Goal: Obtain resource: Obtain resource

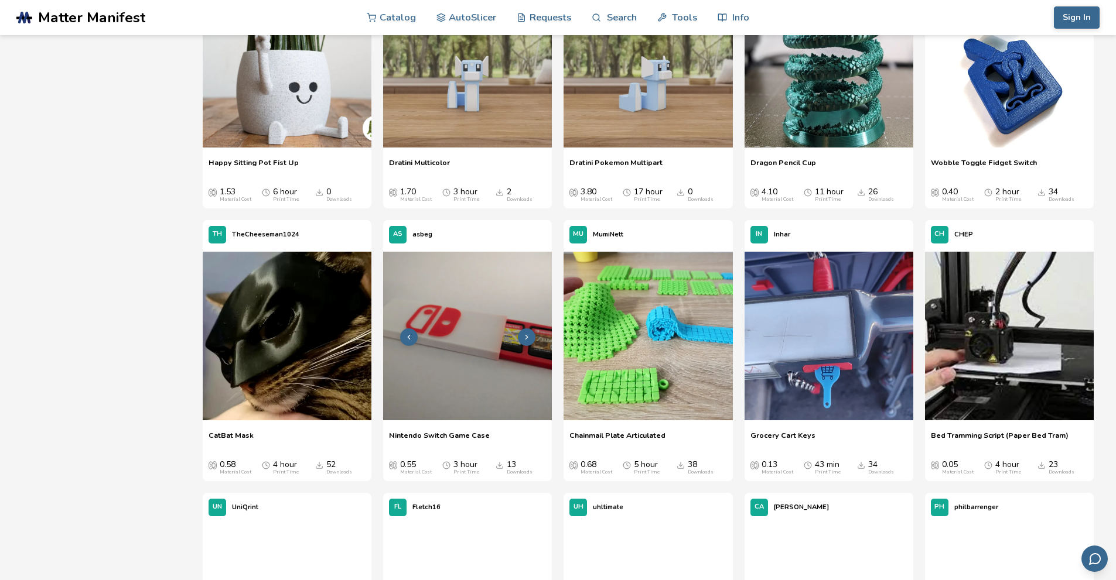
scroll to position [2225, 0]
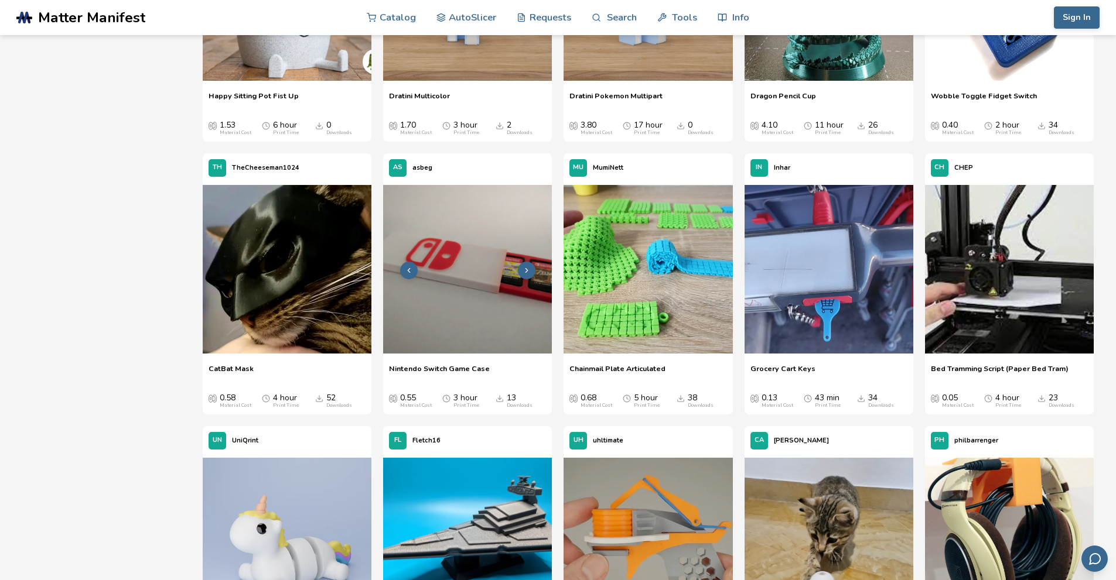
click at [471, 313] on img at bounding box center [467, 269] width 169 height 169
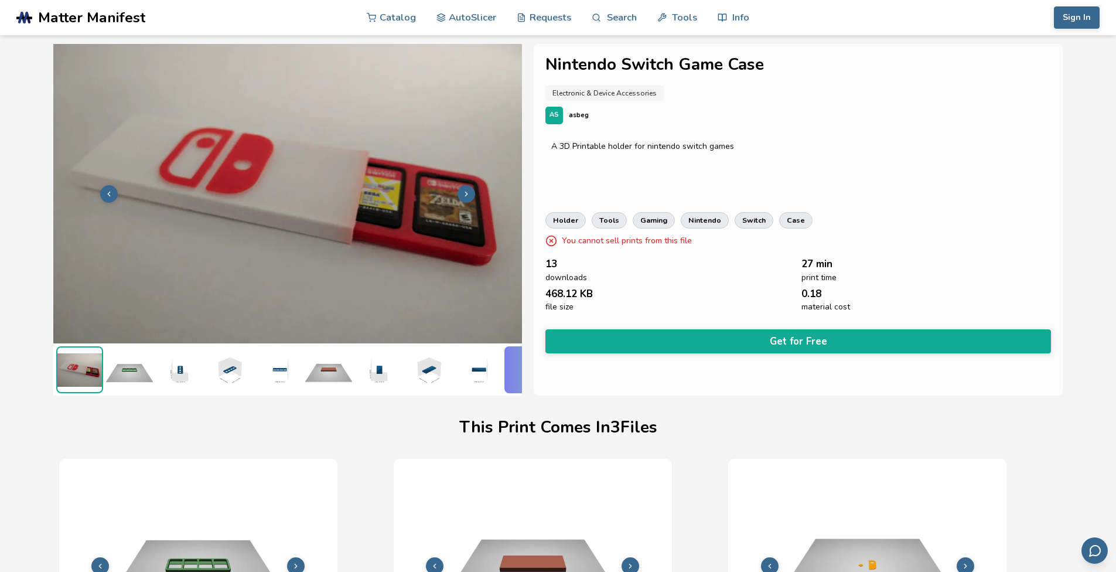
scroll to position [2, 0]
click at [378, 383] on img at bounding box center [378, 369] width 47 height 47
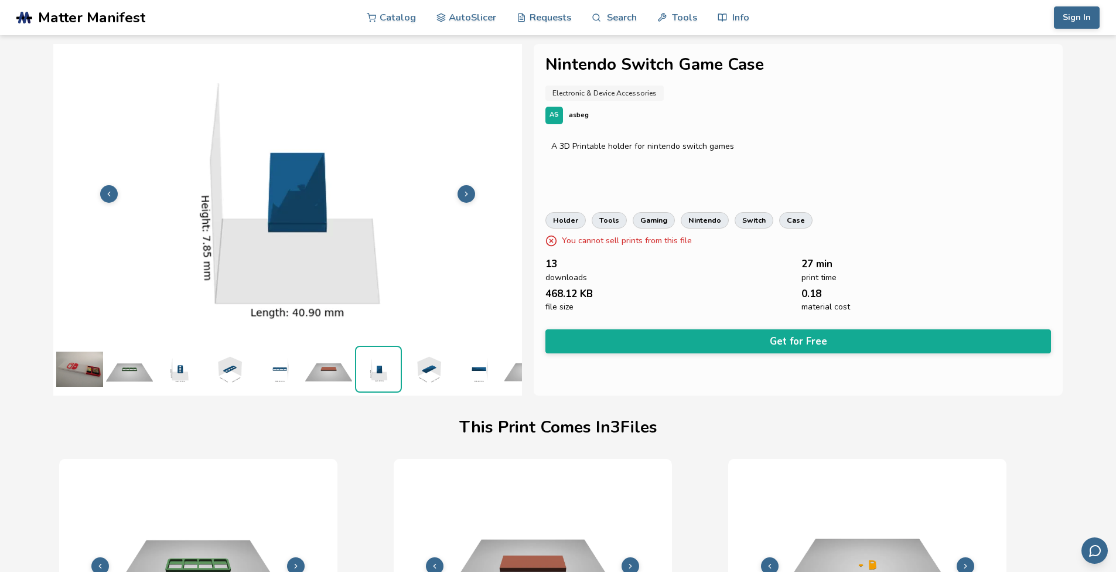
scroll to position [2, 95]
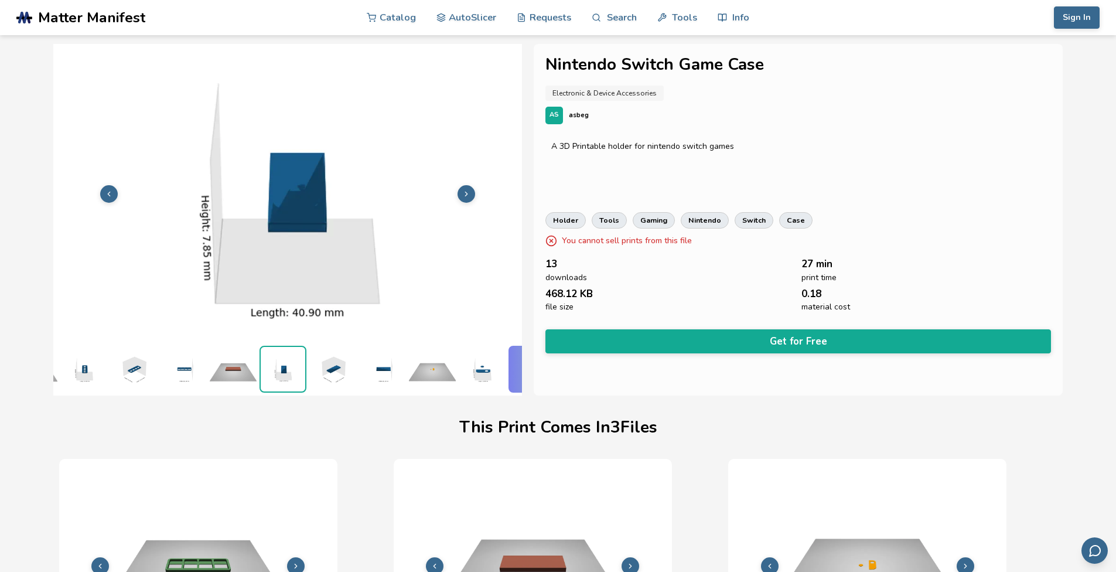
drag, startPoint x: 344, startPoint y: 403, endPoint x: 412, endPoint y: 398, distance: 68.7
drag, startPoint x: 430, startPoint y: 386, endPoint x: 464, endPoint y: 387, distance: 33.4
click at [464, 387] on ul at bounding box center [287, 369] width 469 height 52
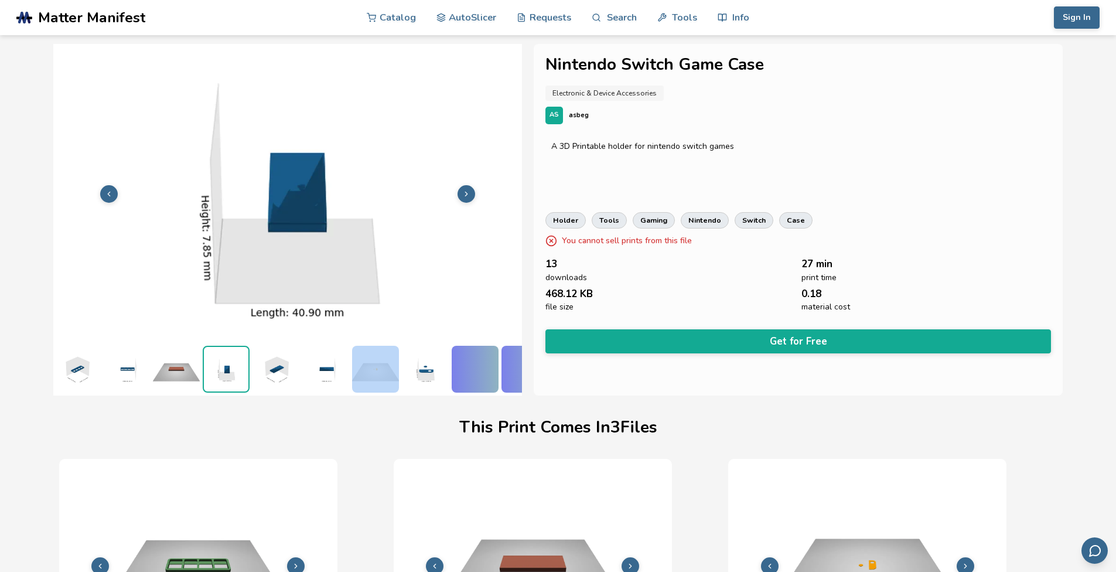
scroll to position [2, 190]
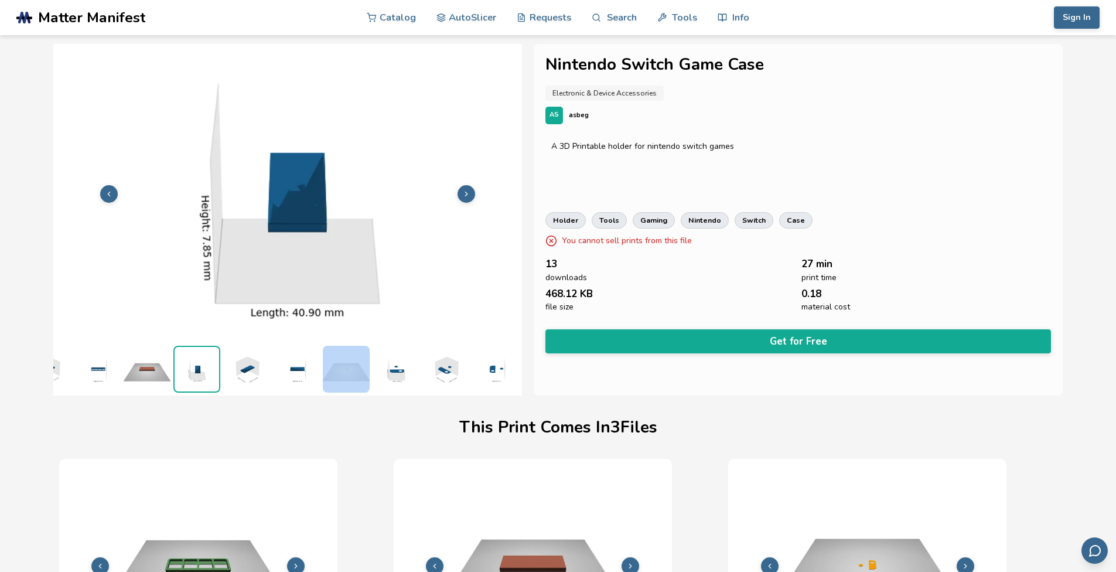
click at [474, 367] on img at bounding box center [495, 369] width 47 height 47
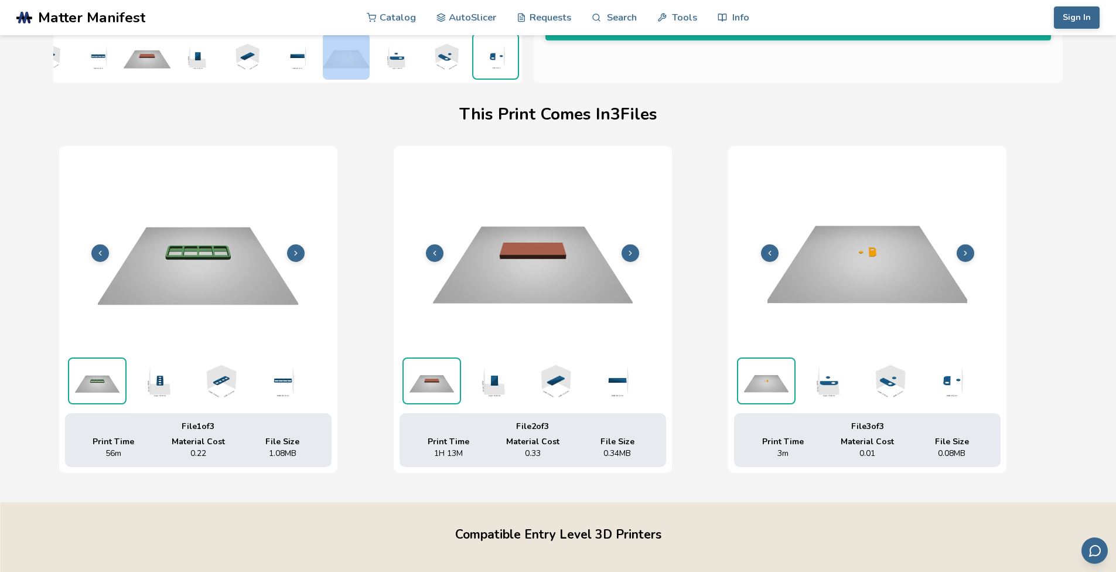
scroll to position [293, 0]
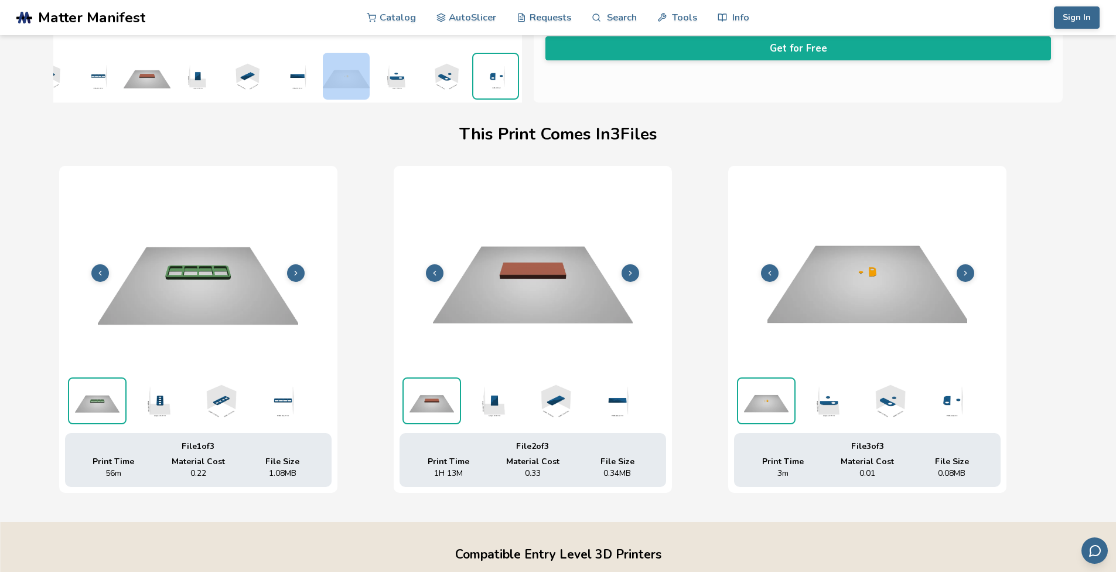
click at [963, 274] on icon at bounding box center [965, 273] width 8 height 8
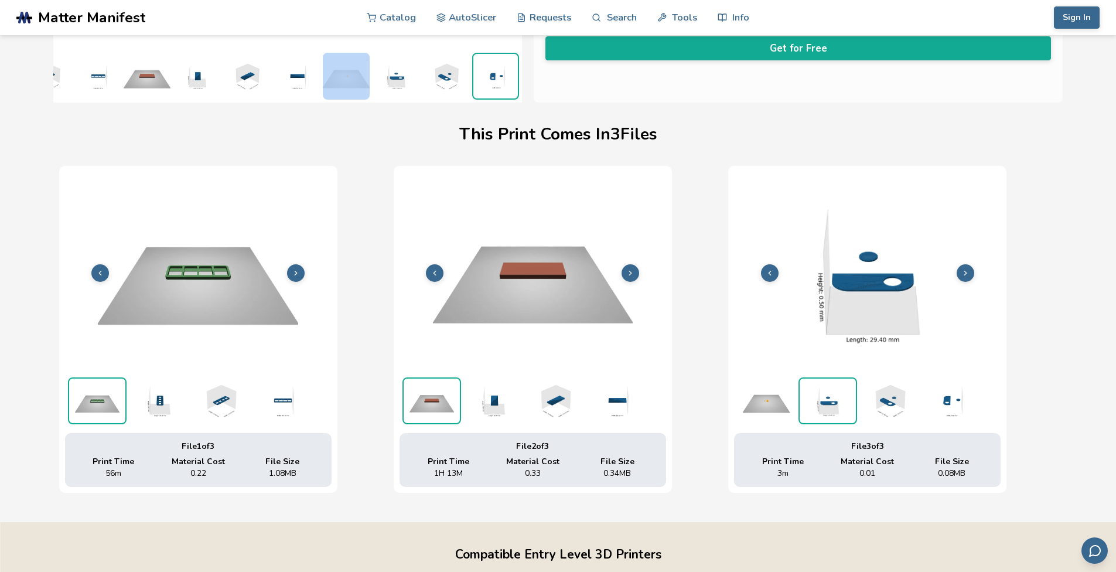
click at [963, 274] on icon at bounding box center [965, 273] width 8 height 8
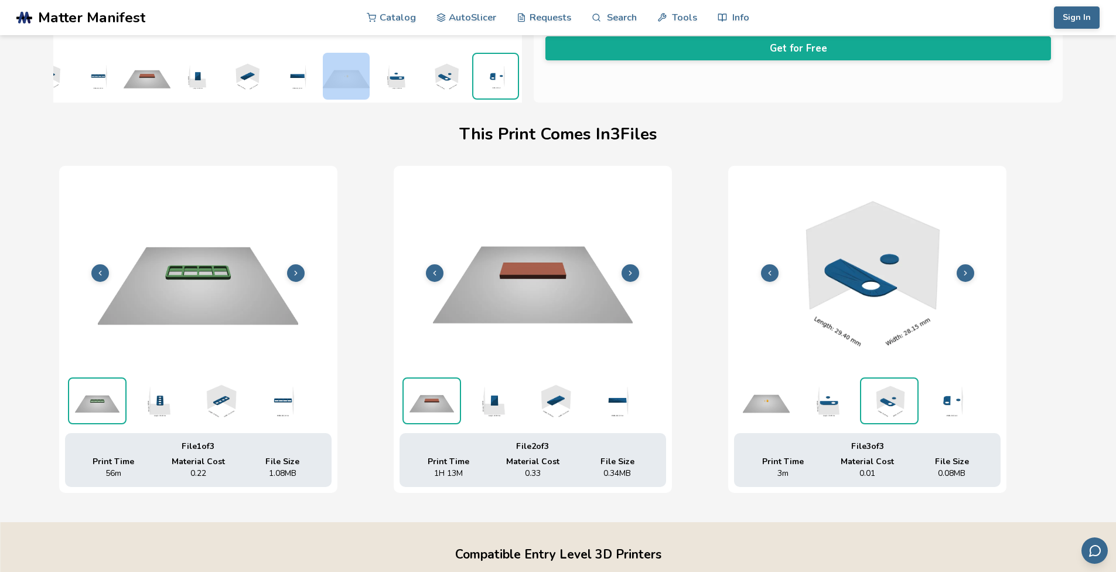
click at [963, 274] on icon at bounding box center [965, 273] width 8 height 8
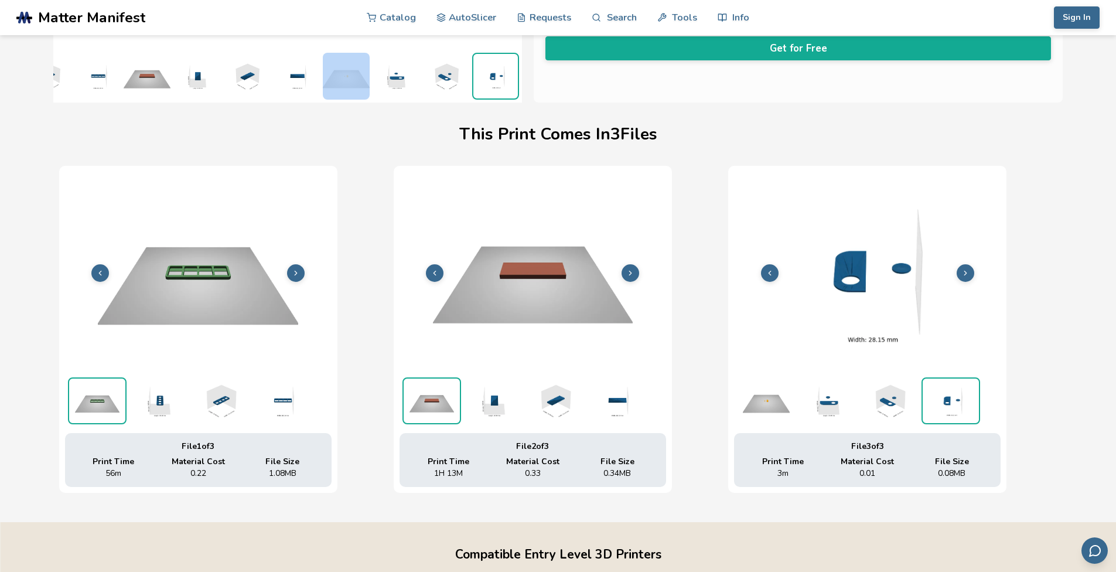
click at [963, 274] on icon at bounding box center [965, 273] width 8 height 8
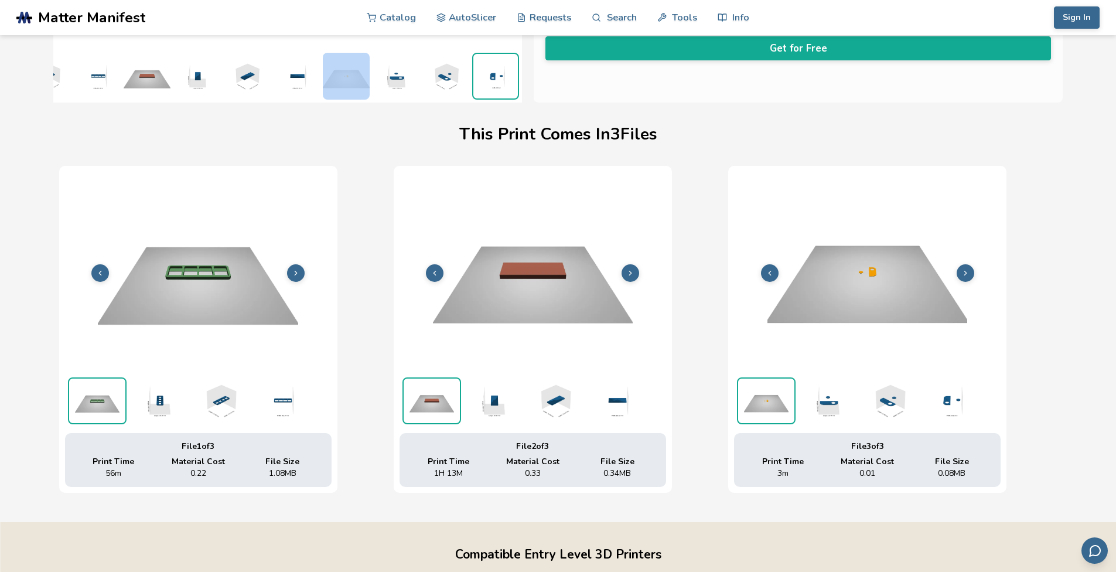
click at [963, 274] on icon at bounding box center [965, 273] width 8 height 8
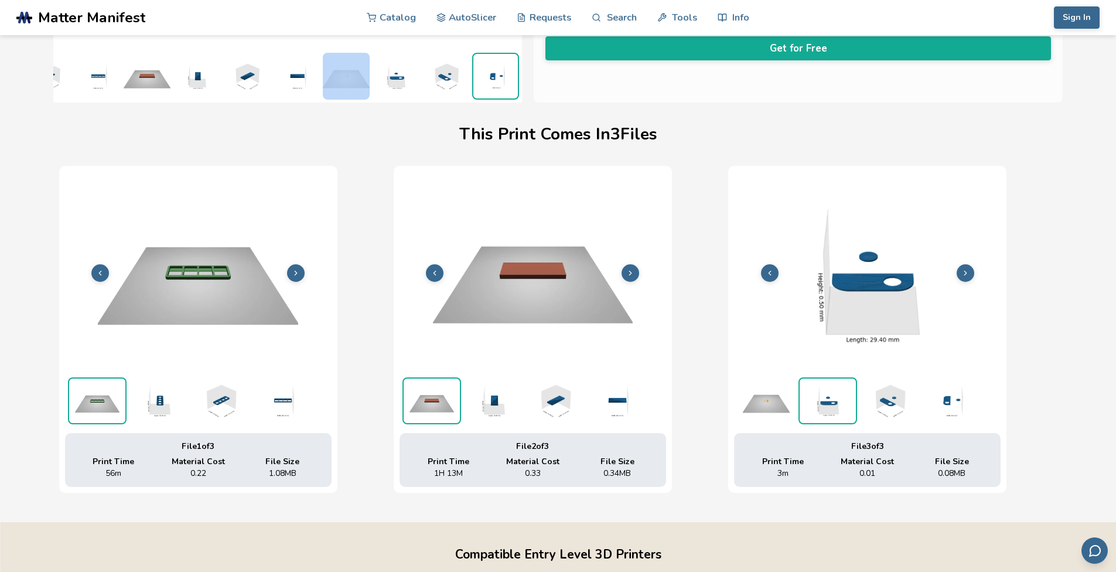
click at [963, 274] on icon at bounding box center [965, 273] width 8 height 8
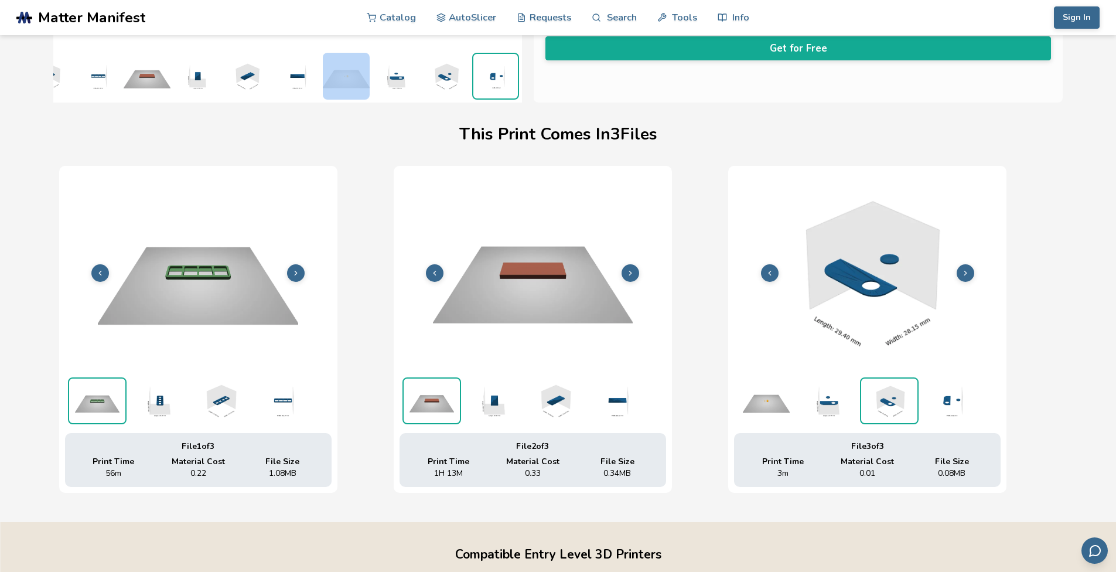
click at [963, 274] on icon at bounding box center [965, 273] width 8 height 8
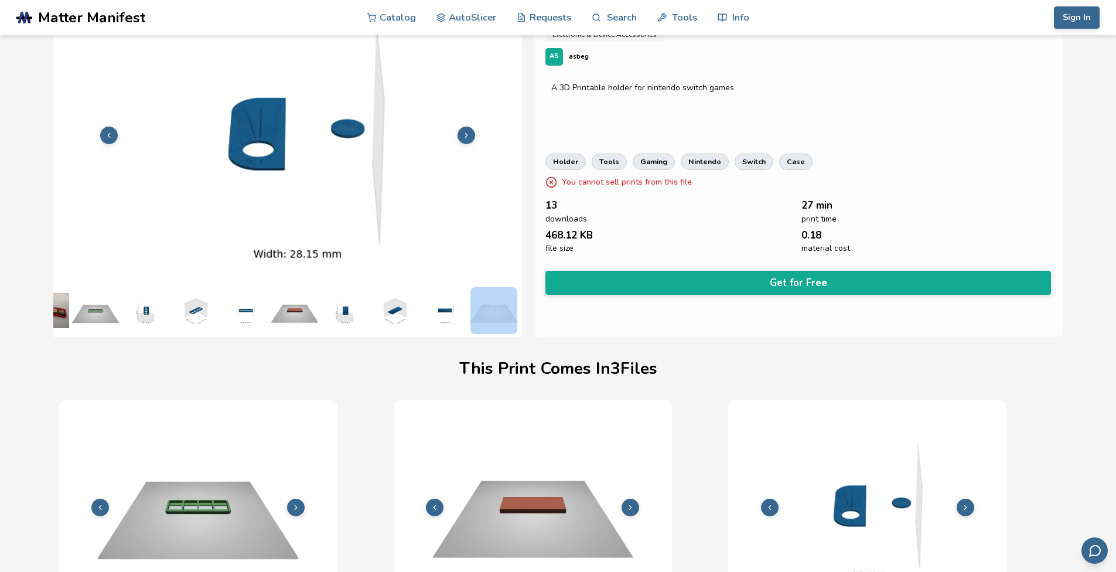
scroll to position [2, 0]
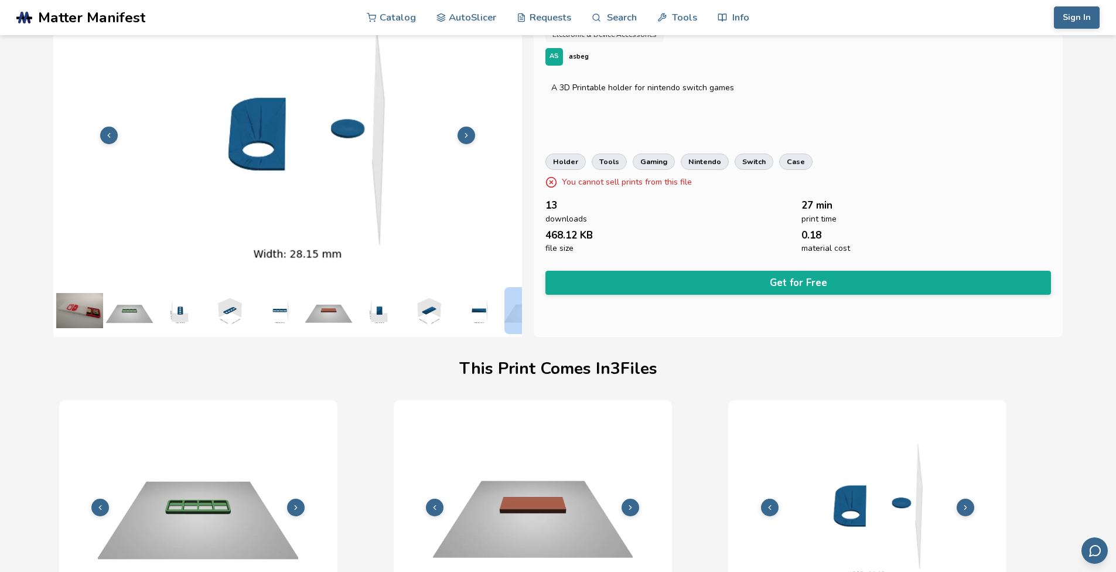
click at [77, 316] on img at bounding box center [79, 310] width 47 height 47
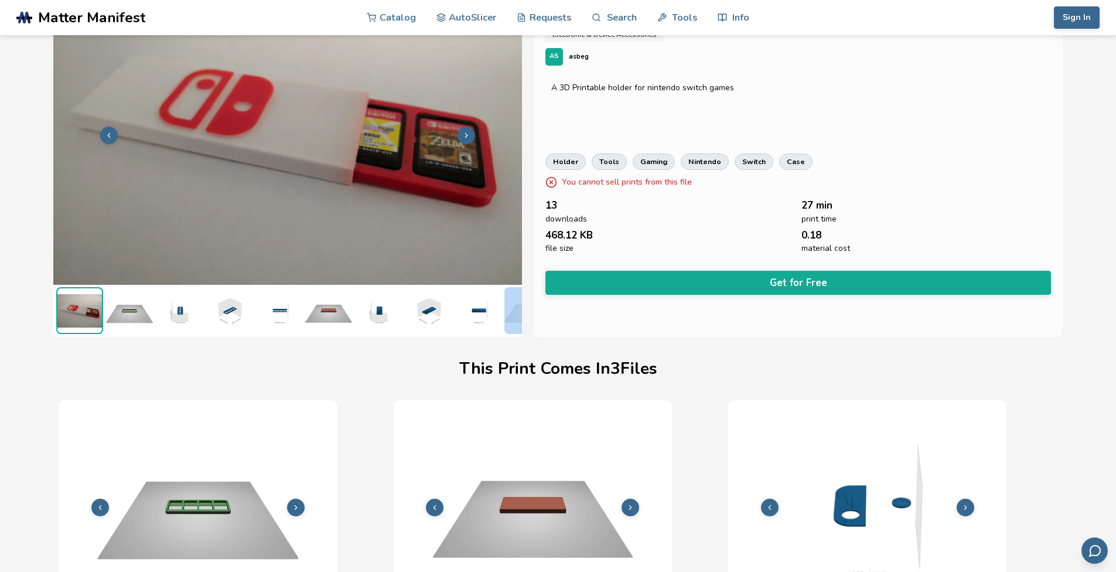
scroll to position [59, 0]
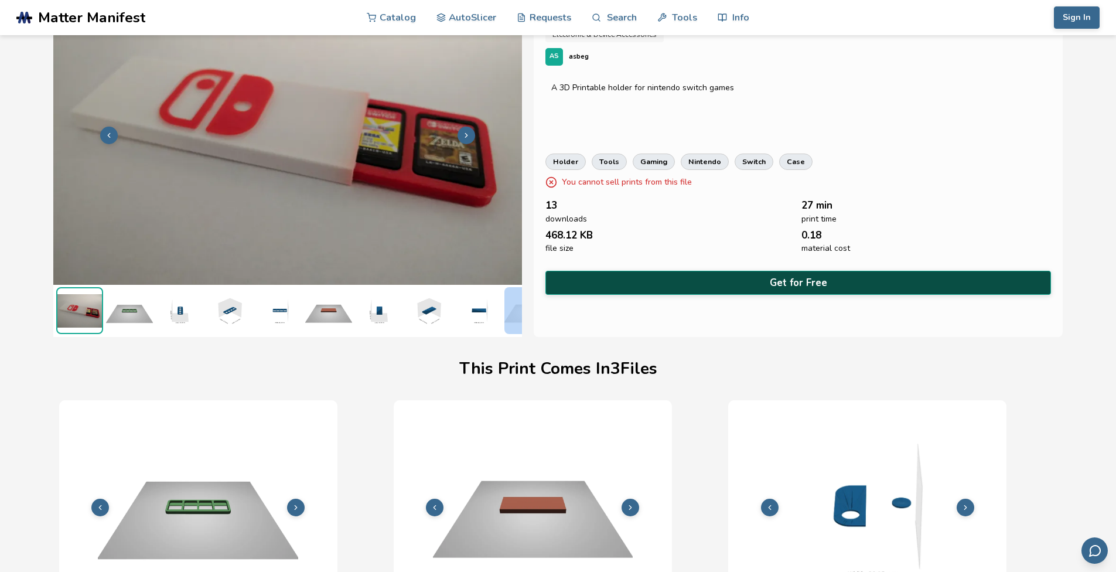
click at [613, 279] on button "Get for Free" at bounding box center [798, 283] width 506 height 24
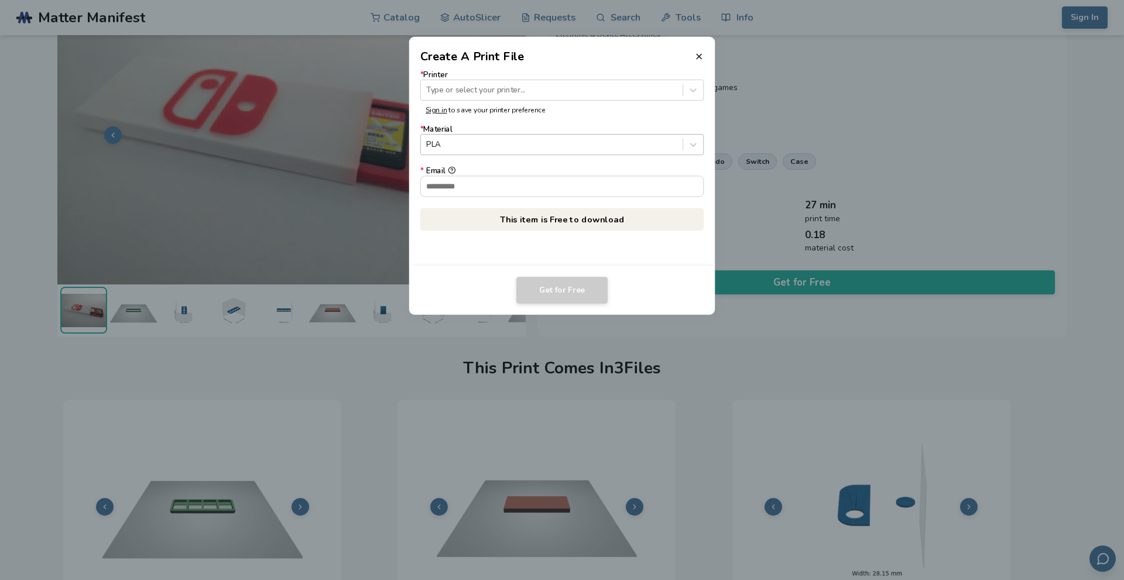
click at [652, 143] on div at bounding box center [551, 144] width 251 height 11
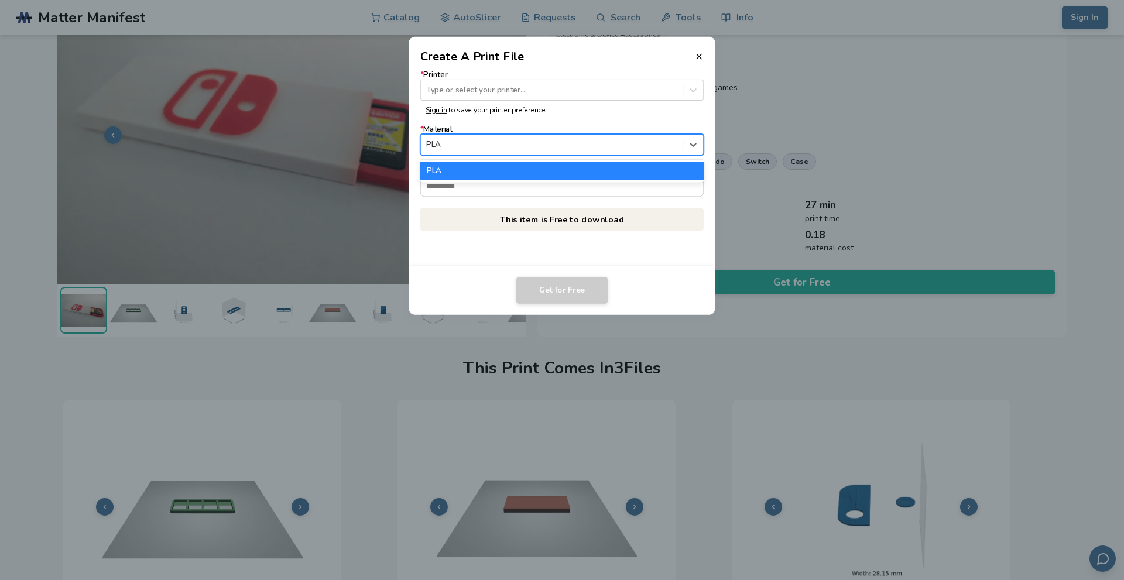
click at [652, 143] on div at bounding box center [551, 144] width 251 height 11
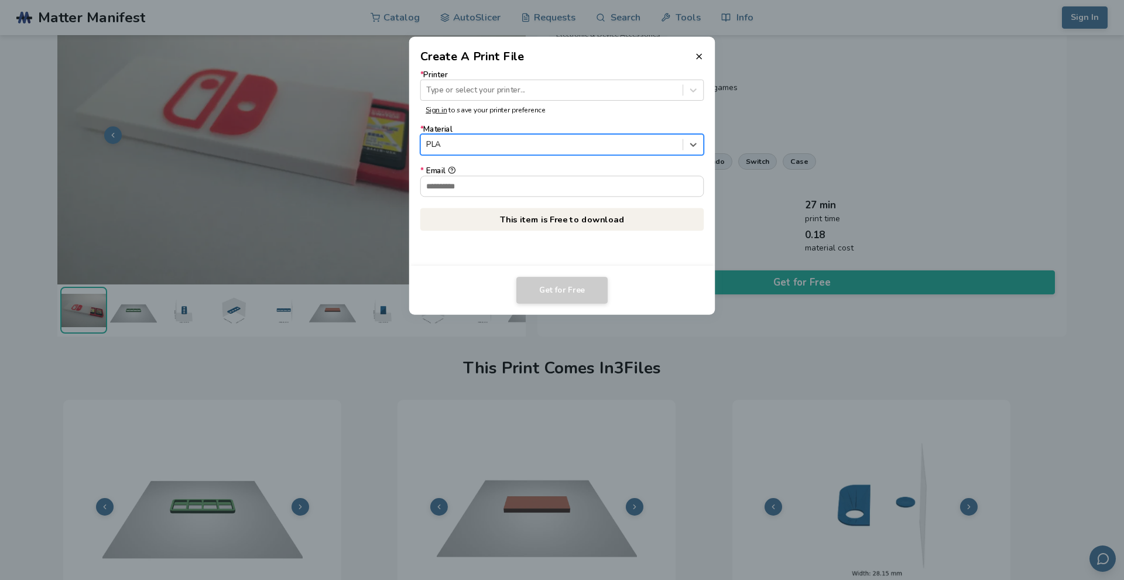
click at [652, 143] on div at bounding box center [551, 144] width 251 height 11
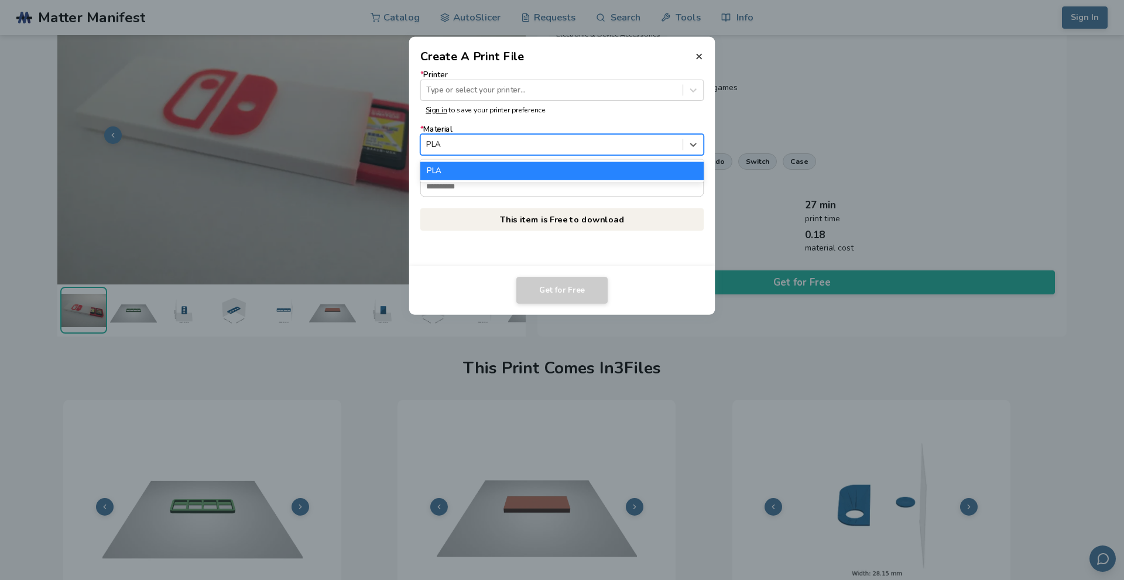
click at [648, 144] on div at bounding box center [551, 144] width 251 height 11
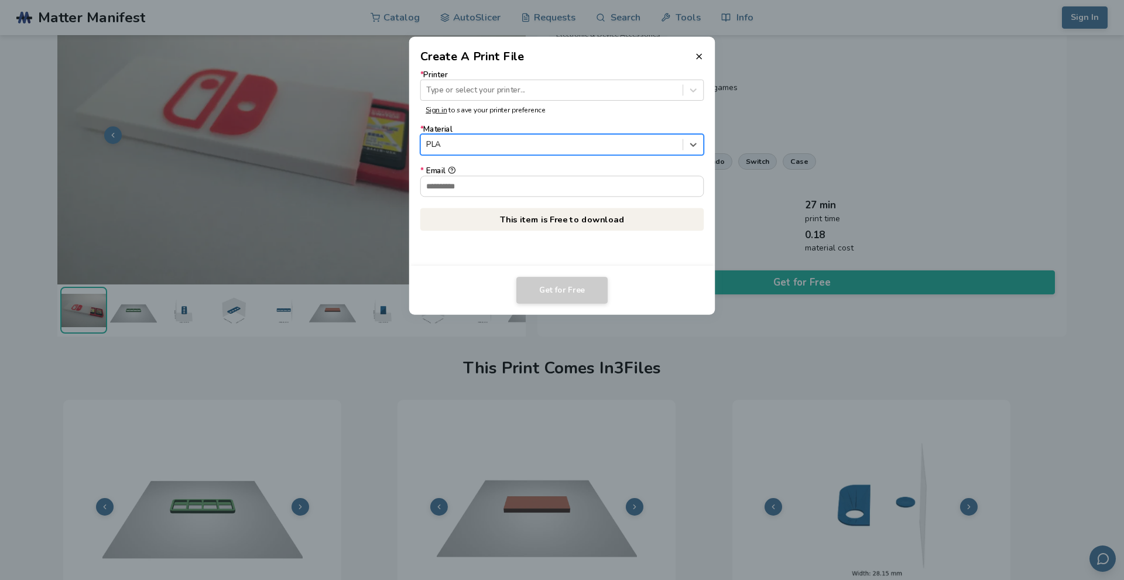
click at [699, 61] on header "Create A Print File" at bounding box center [562, 51] width 306 height 28
click at [699, 60] on icon at bounding box center [699, 56] width 9 height 9
